Goal: Transaction & Acquisition: Book appointment/travel/reservation

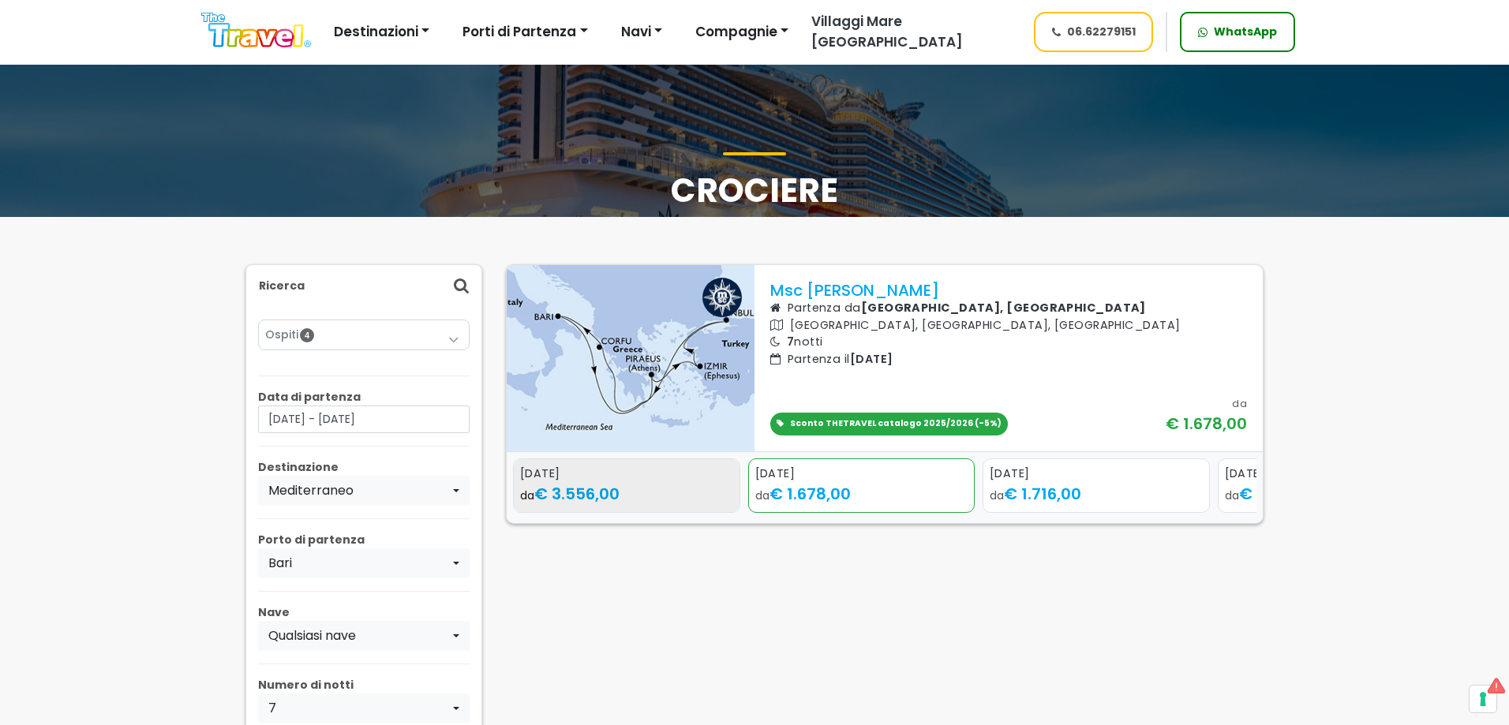
click at [649, 490] on div "da € 3.556,00" at bounding box center [626, 494] width 213 height 24
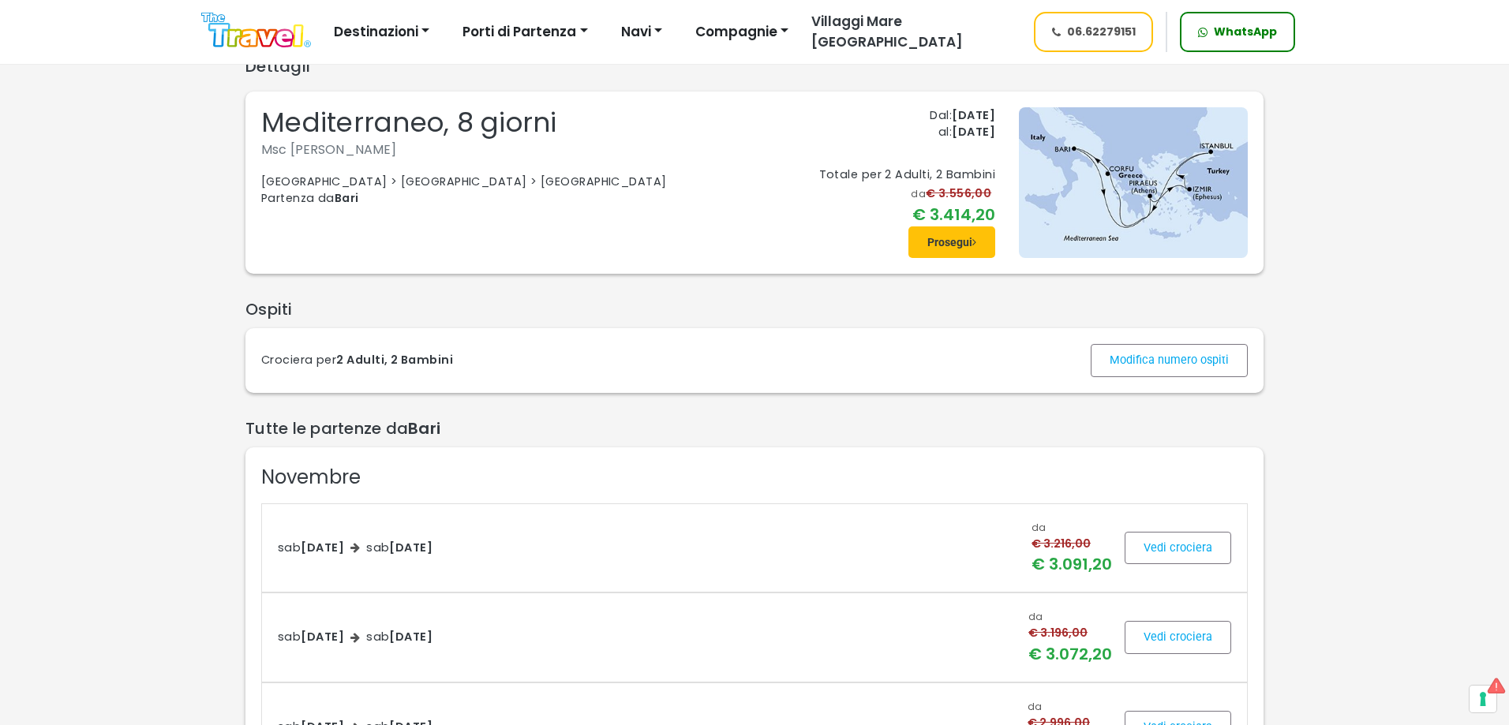
scroll to position [79, 0]
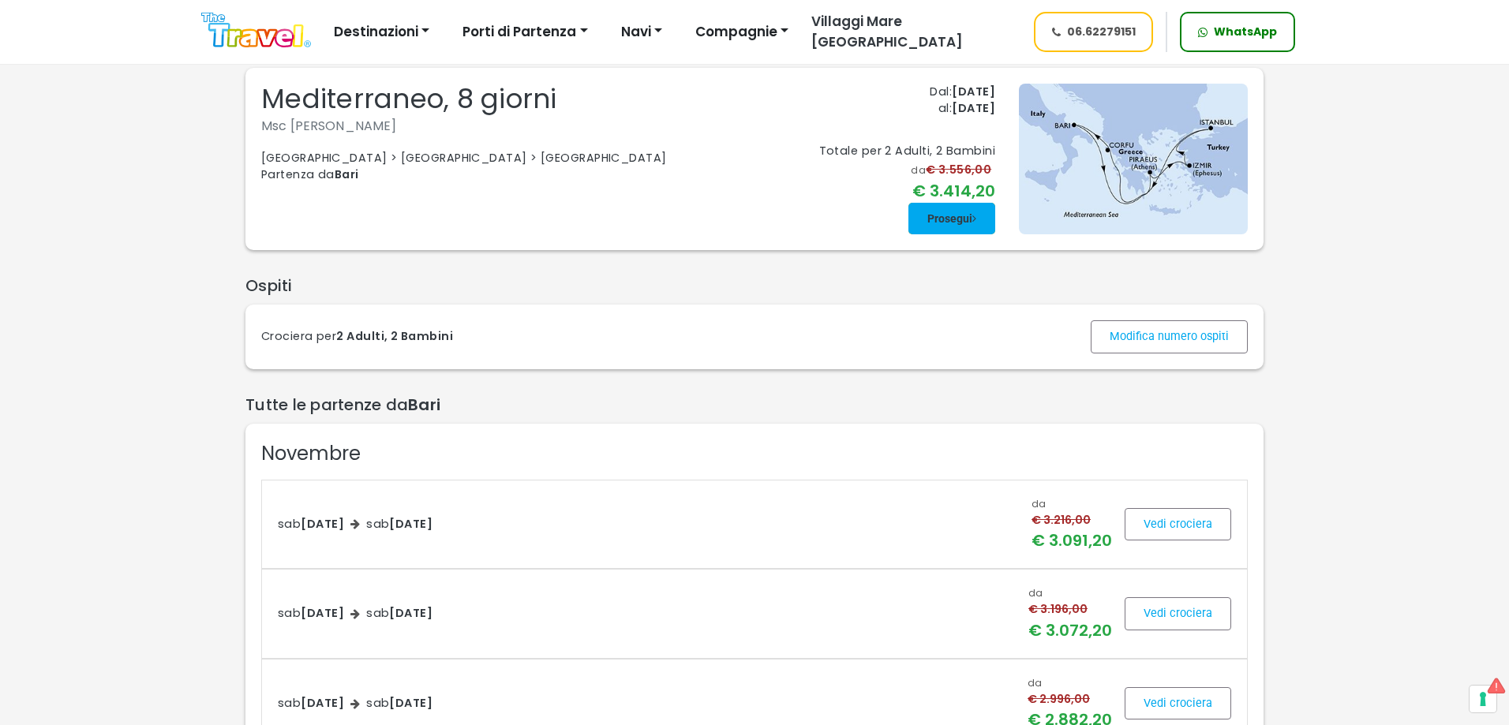
click at [949, 222] on span at bounding box center [951, 219] width 87 height 38
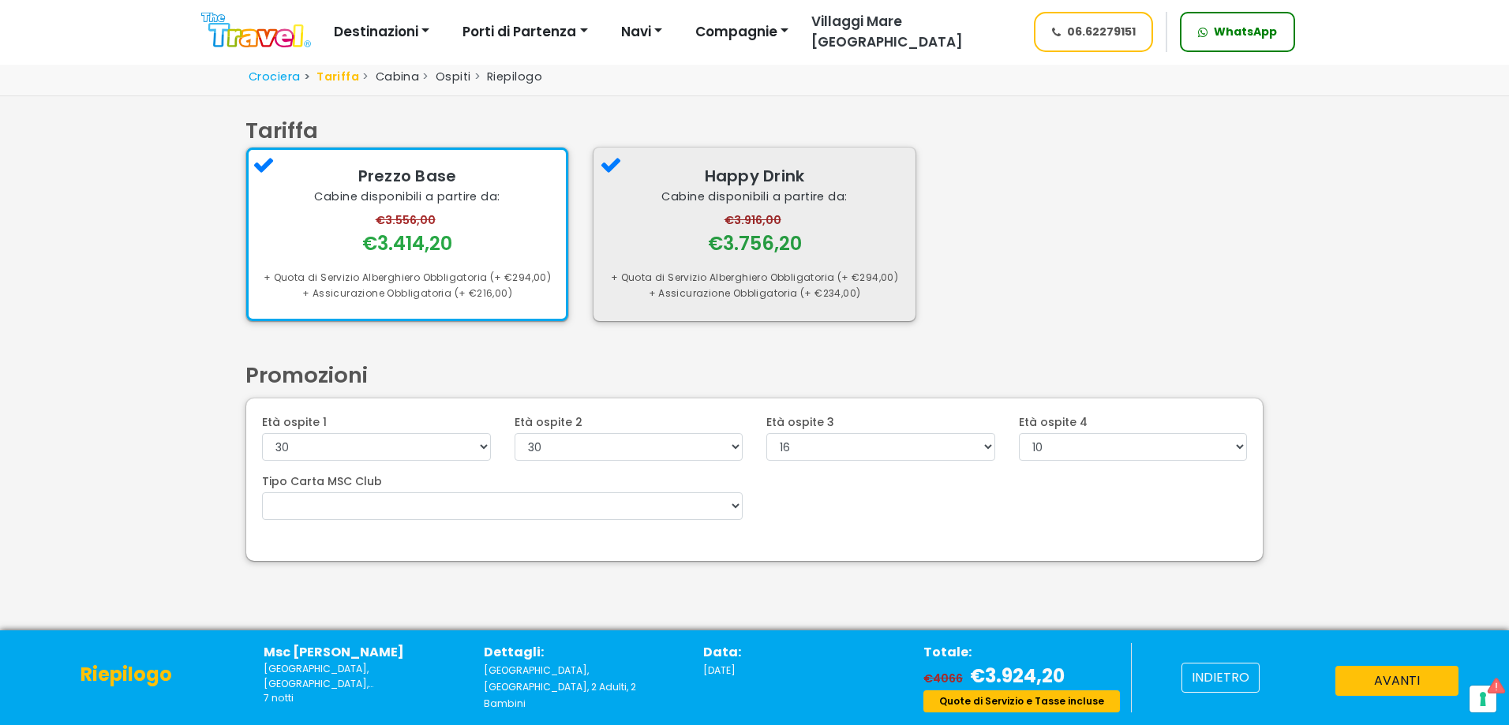
click at [776, 275] on div "+ Quota di Servizio Alberghiero Obbligatoria (+ €294,00)" at bounding box center [754, 278] width 290 height 16
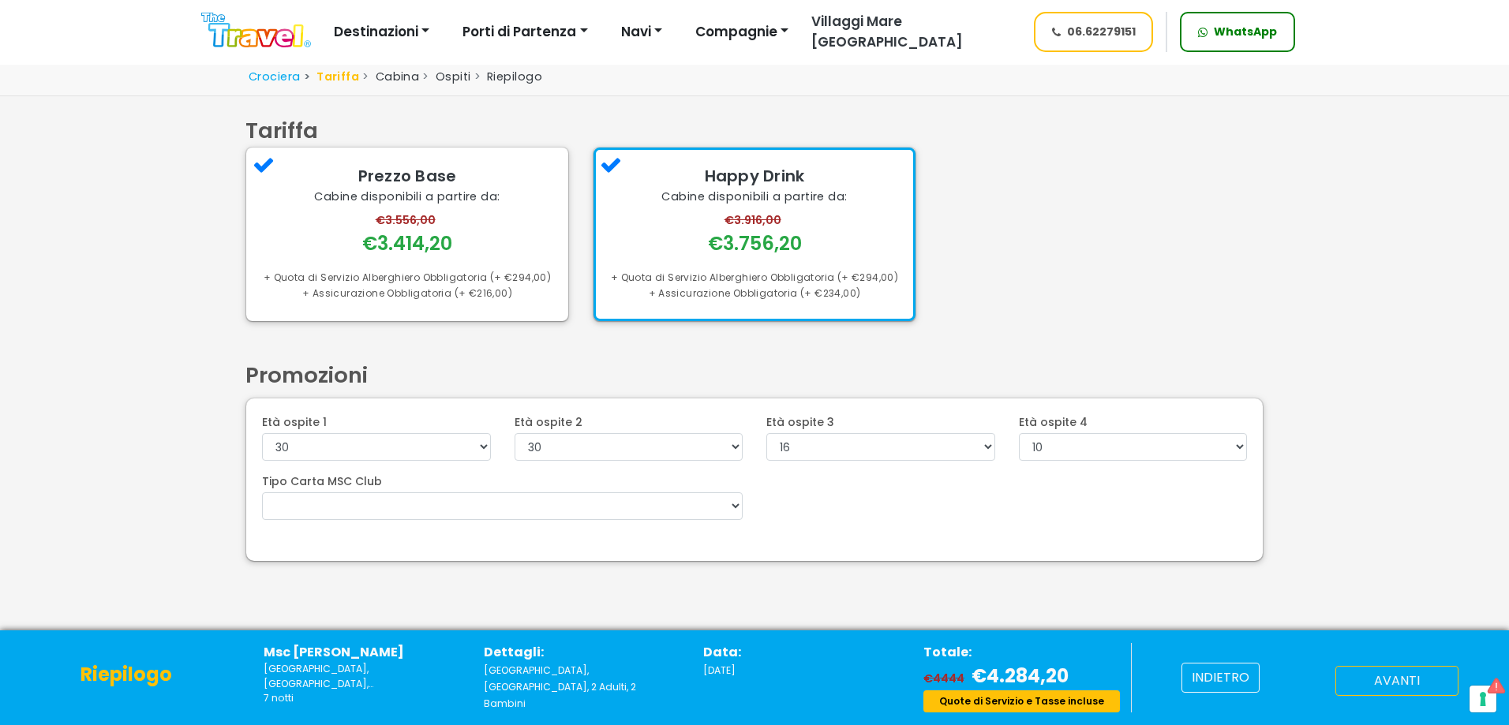
click at [1362, 677] on button "avanti" at bounding box center [1396, 681] width 123 height 30
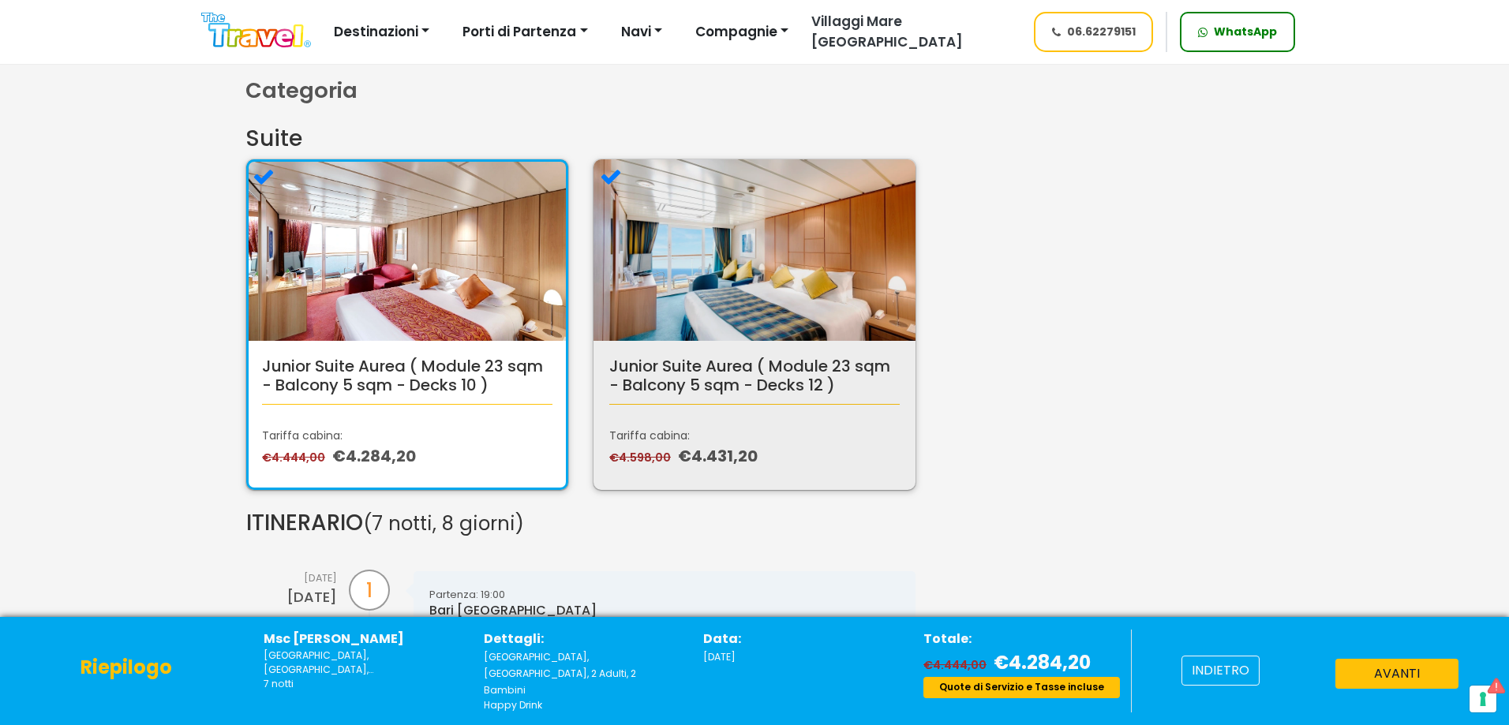
scroll to position [79, 0]
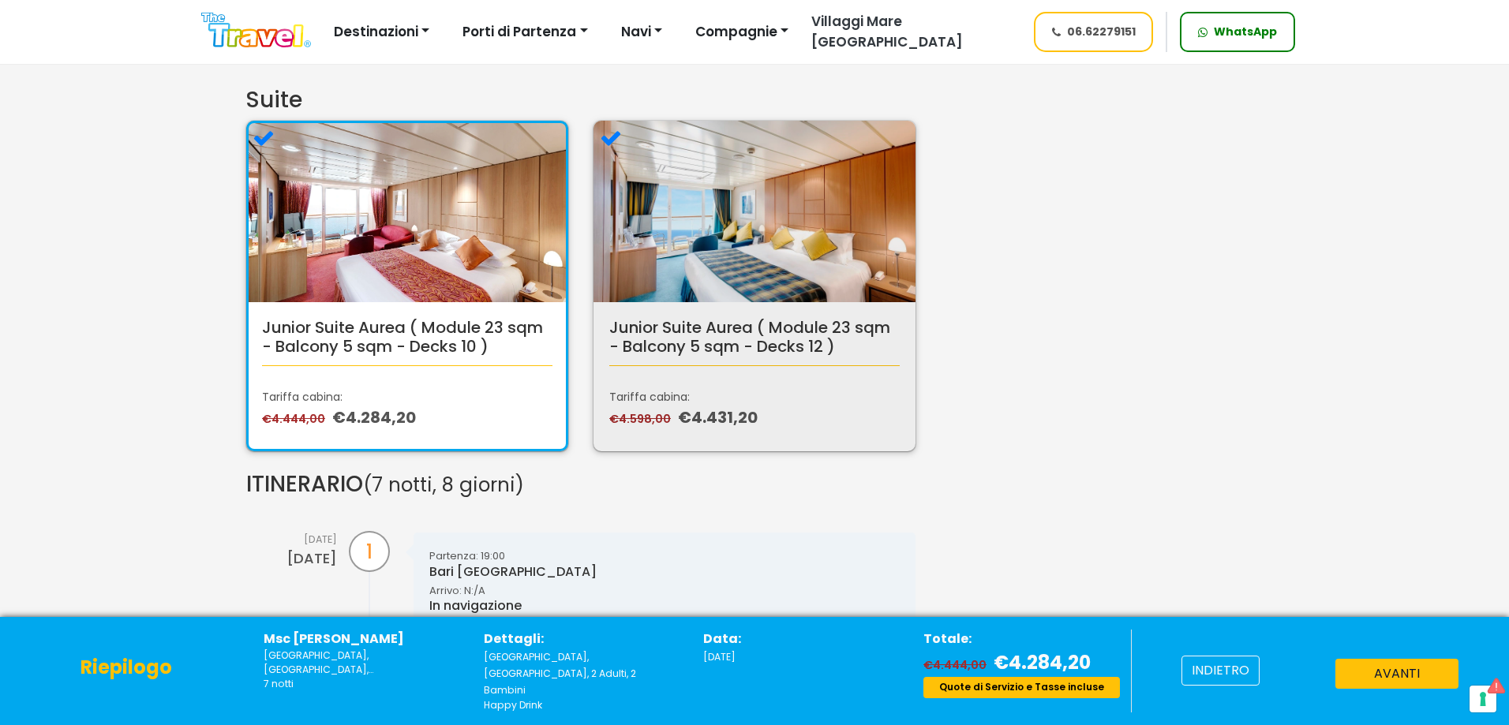
click at [792, 371] on div "Junior Suite Aurea ( Module 23 sqm - Balcony 5 sqm - Decks 12 )" at bounding box center [754, 351] width 290 height 67
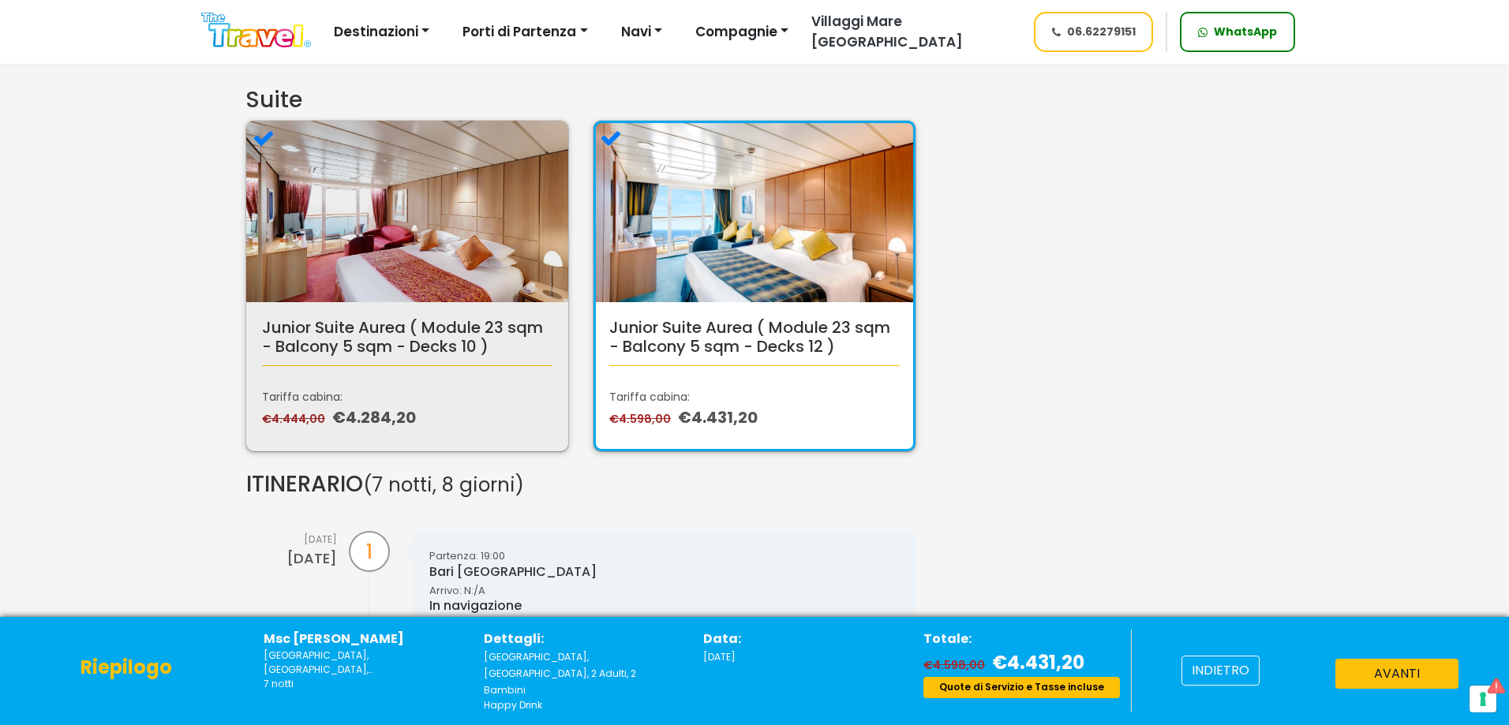
click at [362, 361] on div "Junior Suite Aurea ( Module 23 sqm - Balcony 5 sqm - Decks 10 )" at bounding box center [407, 351] width 290 height 67
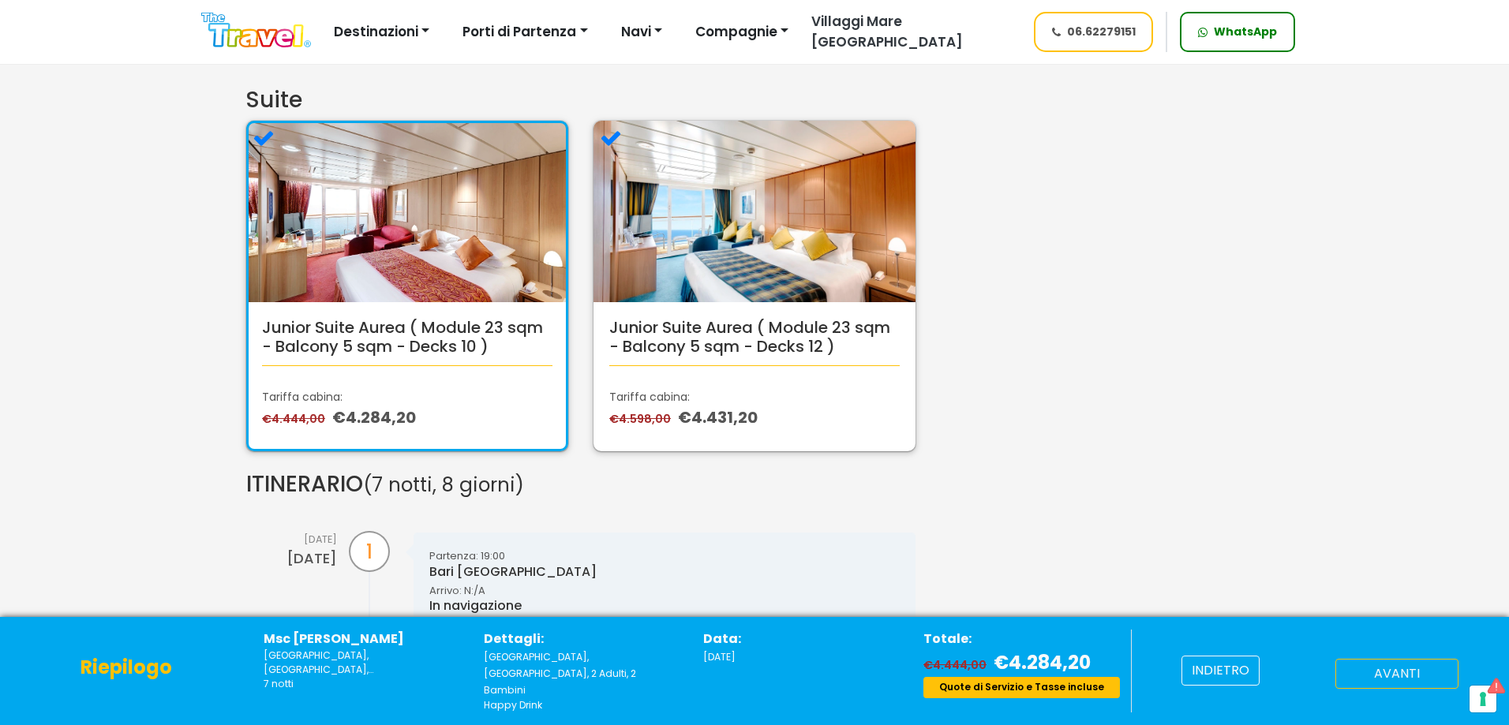
click at [1386, 680] on button "avanti" at bounding box center [1396, 674] width 123 height 30
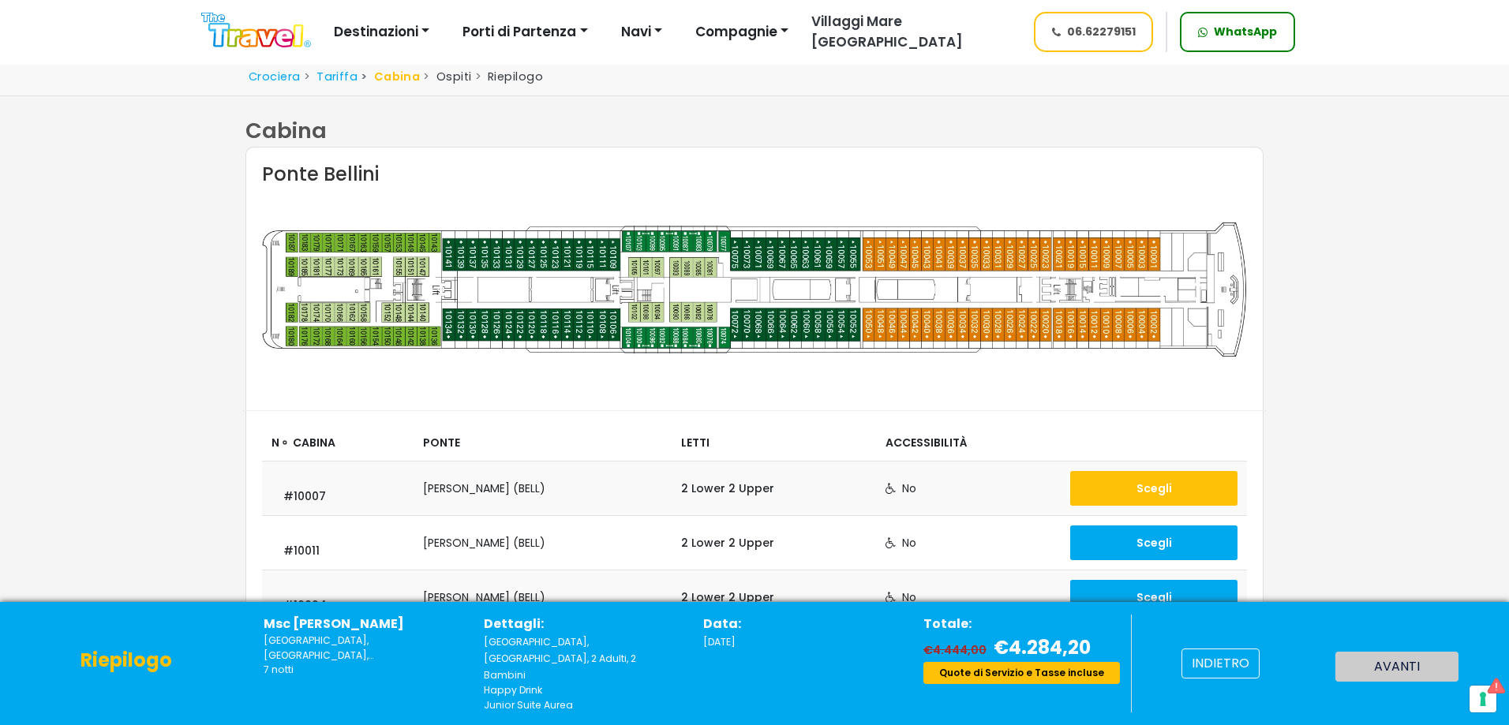
click at [1102, 501] on button "Scegli" at bounding box center [1153, 488] width 167 height 35
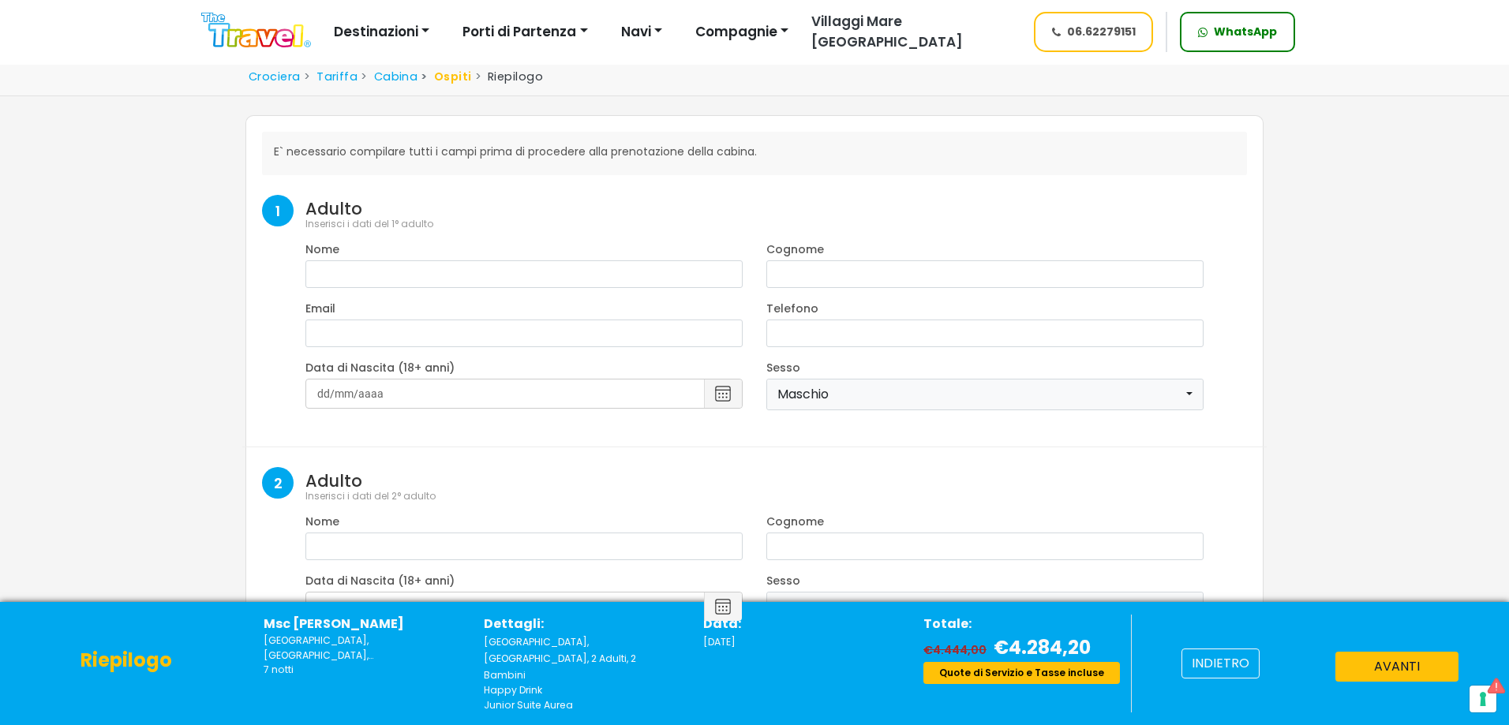
select select "8"
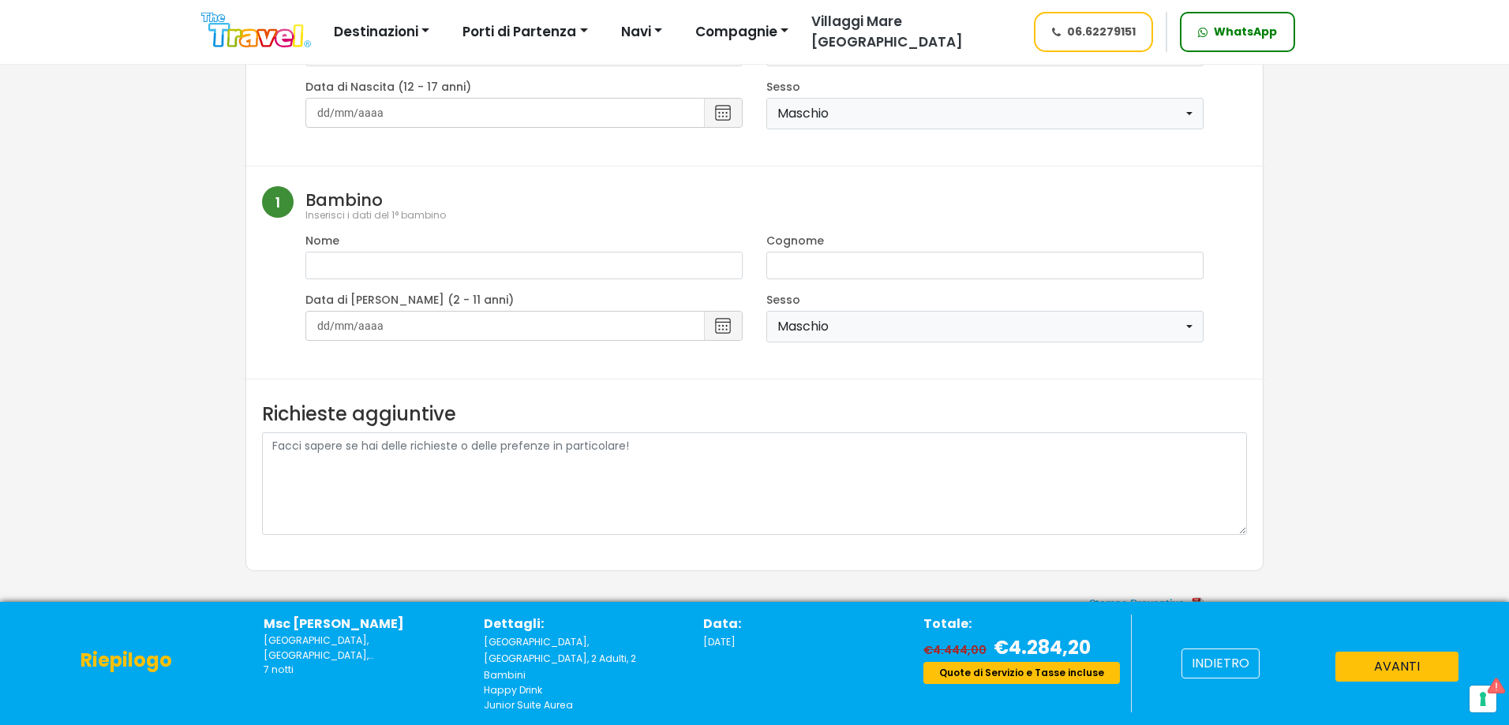
scroll to position [714, 0]
click at [1150, 587] on span at bounding box center [1144, 600] width 237 height 38
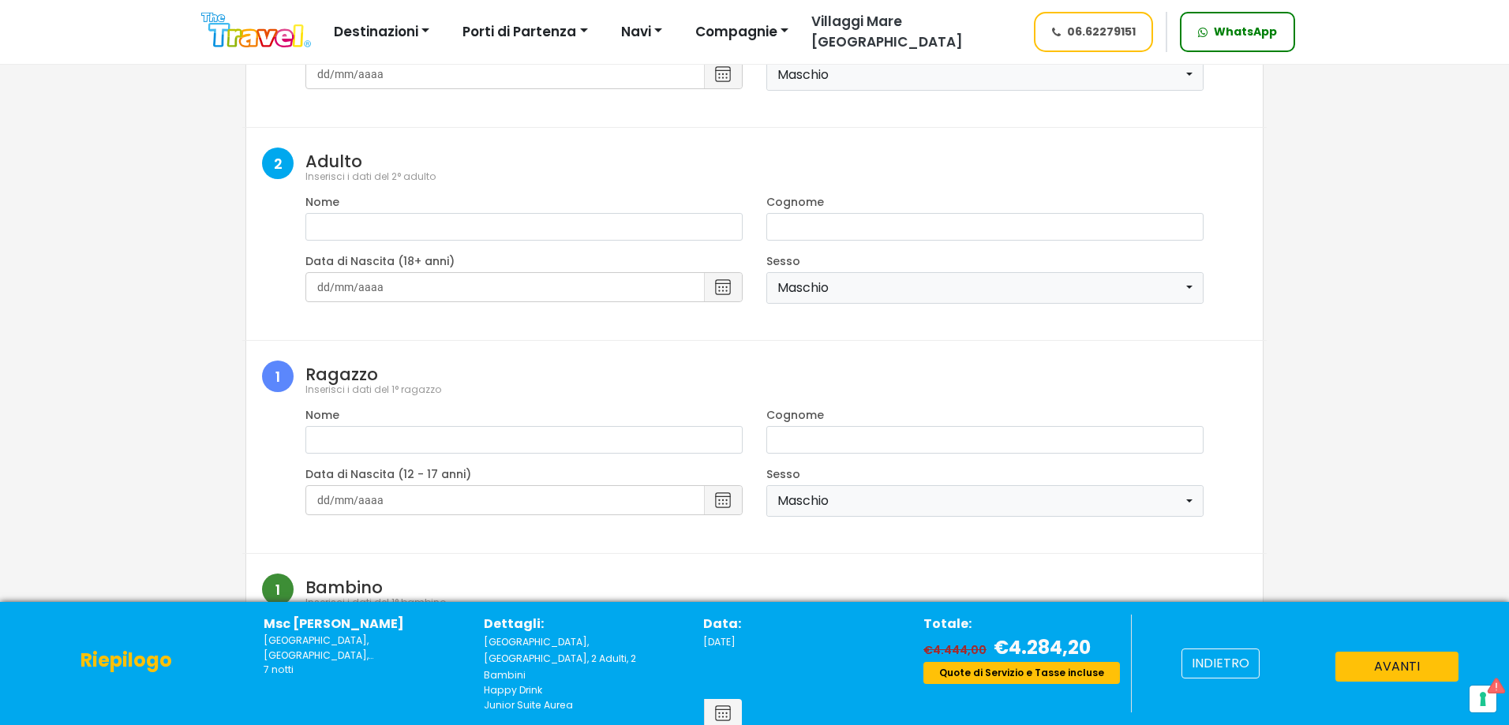
scroll to position [0, 0]
